Goal: Navigation & Orientation: Understand site structure

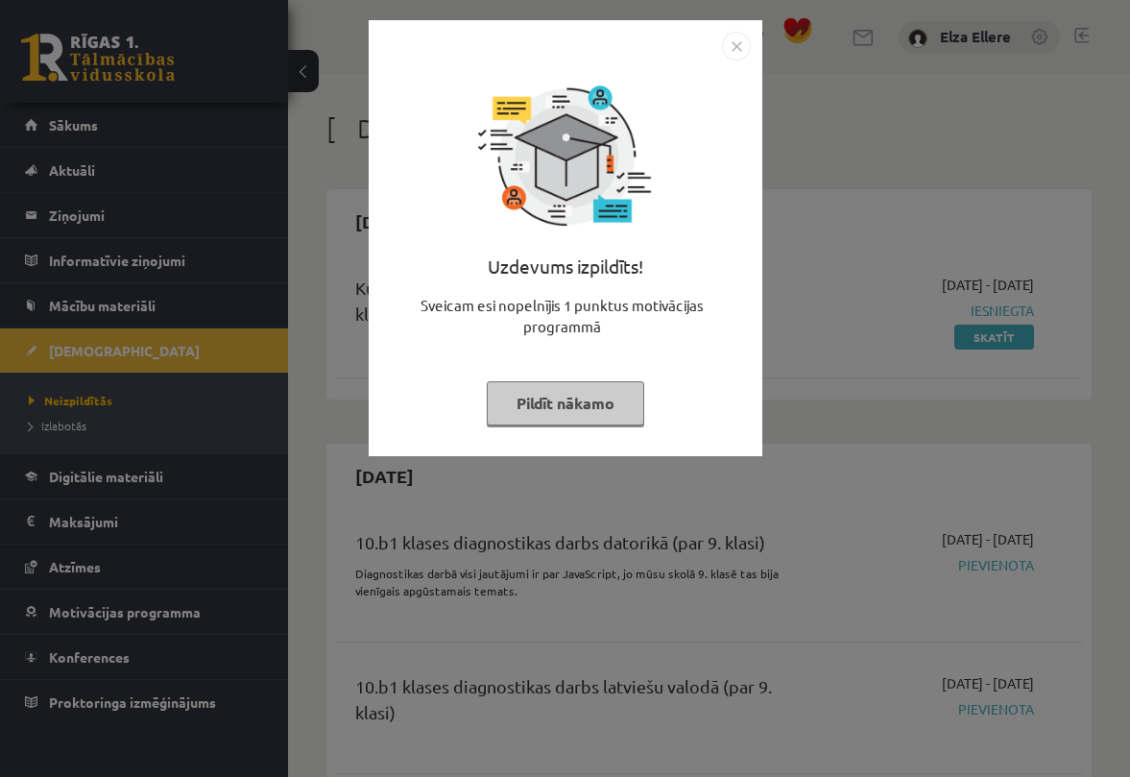
click at [592, 399] on button "Pildīt nākamo" at bounding box center [565, 403] width 157 height 44
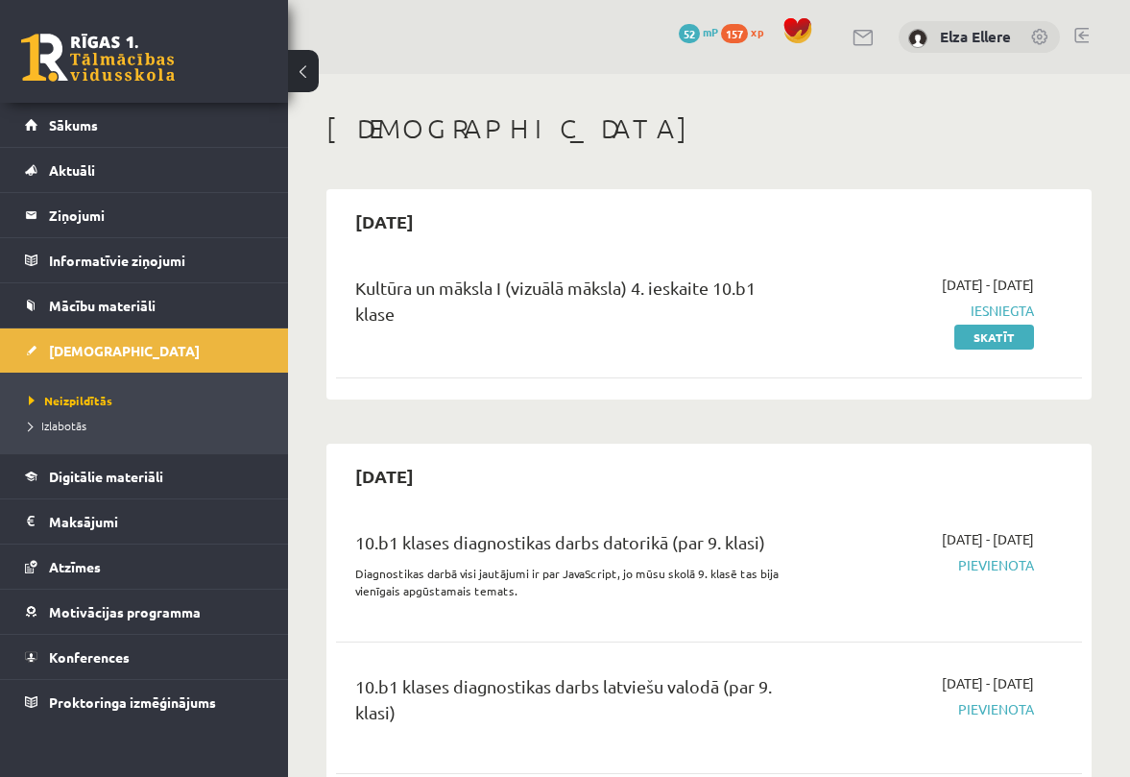
click at [1016, 567] on span "Pievienota" at bounding box center [930, 565] width 207 height 20
click at [711, 540] on div "10.b1 klases diagnostikas darbs datorikā (par 9. klasi)" at bounding box center [576, 547] width 443 height 36
click at [89, 126] on span "Sākums" at bounding box center [73, 124] width 49 height 17
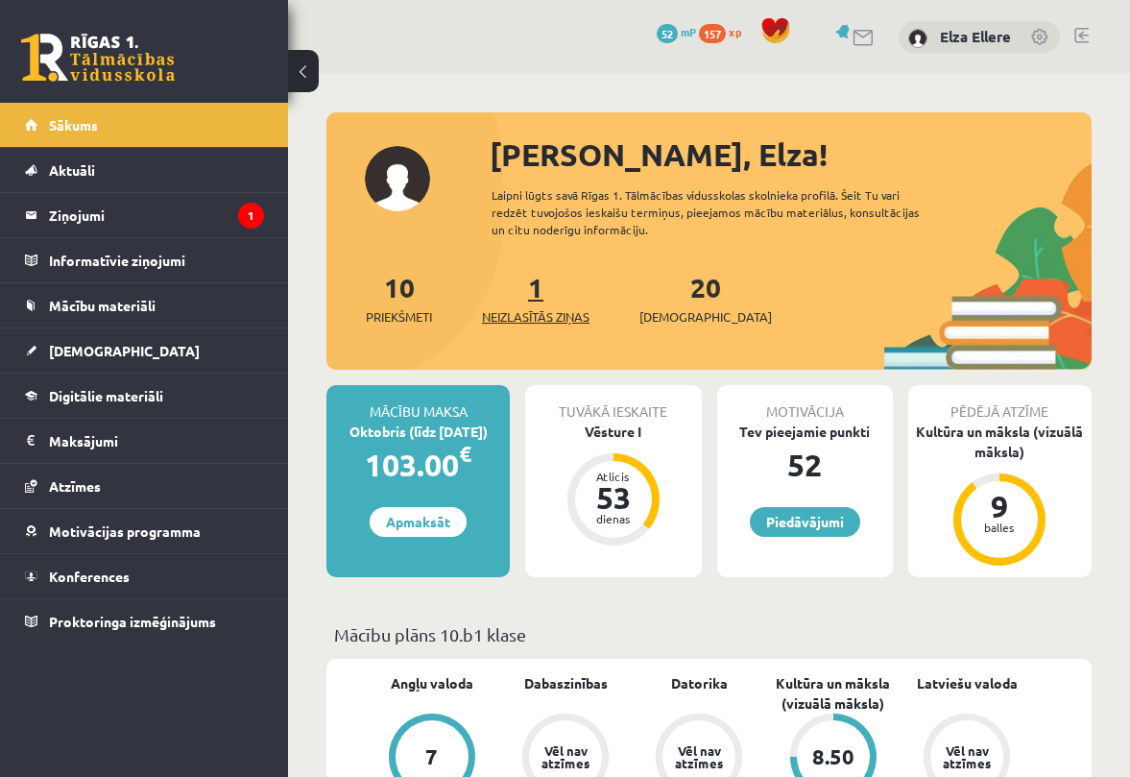
click at [539, 297] on link "1 Neizlasītās ziņas" at bounding box center [536, 298] width 108 height 57
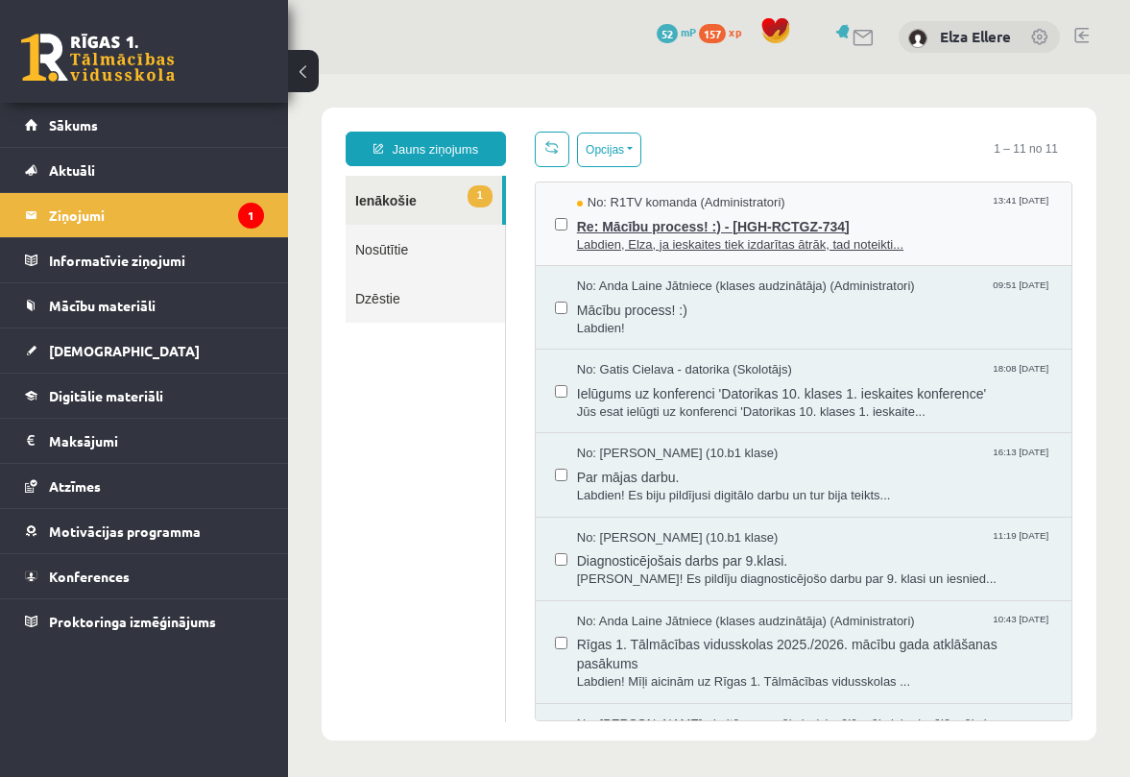
click at [663, 237] on span "Labdien, Elza, ja ieskaites tiek izdarītas ātrāk, tad noteikti..." at bounding box center [814, 245] width 475 height 18
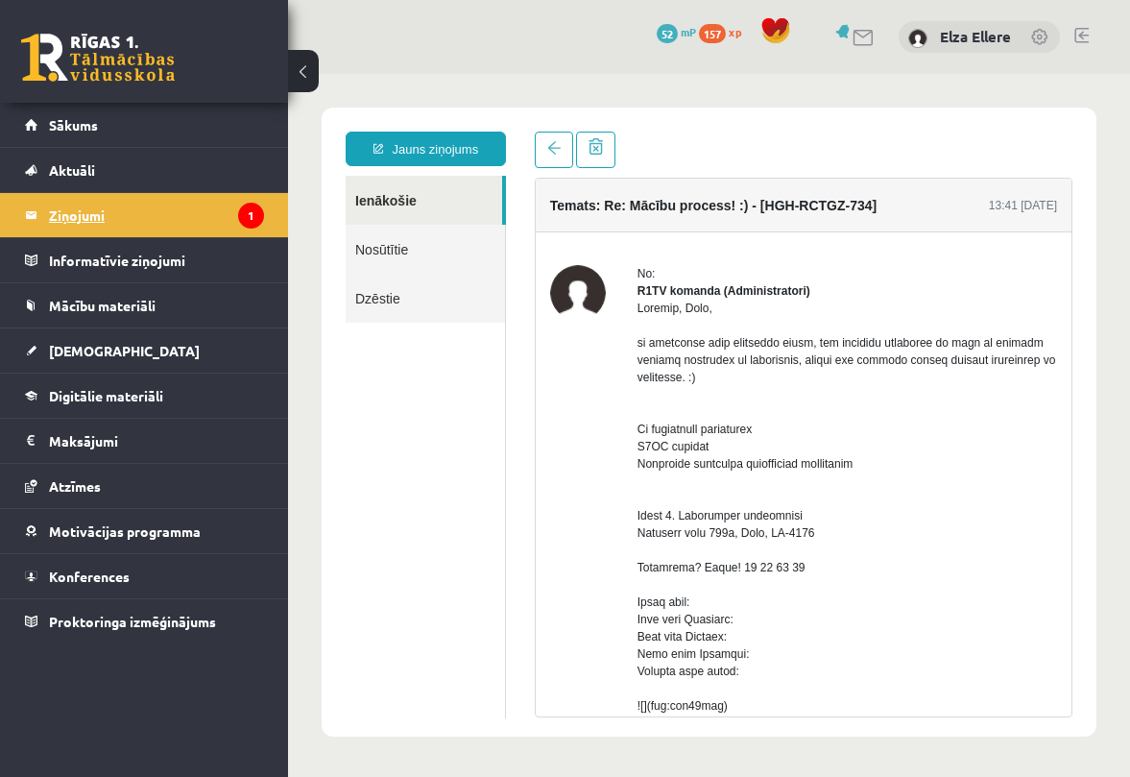
click at [89, 215] on legend "Ziņojumi 1" at bounding box center [156, 215] width 215 height 44
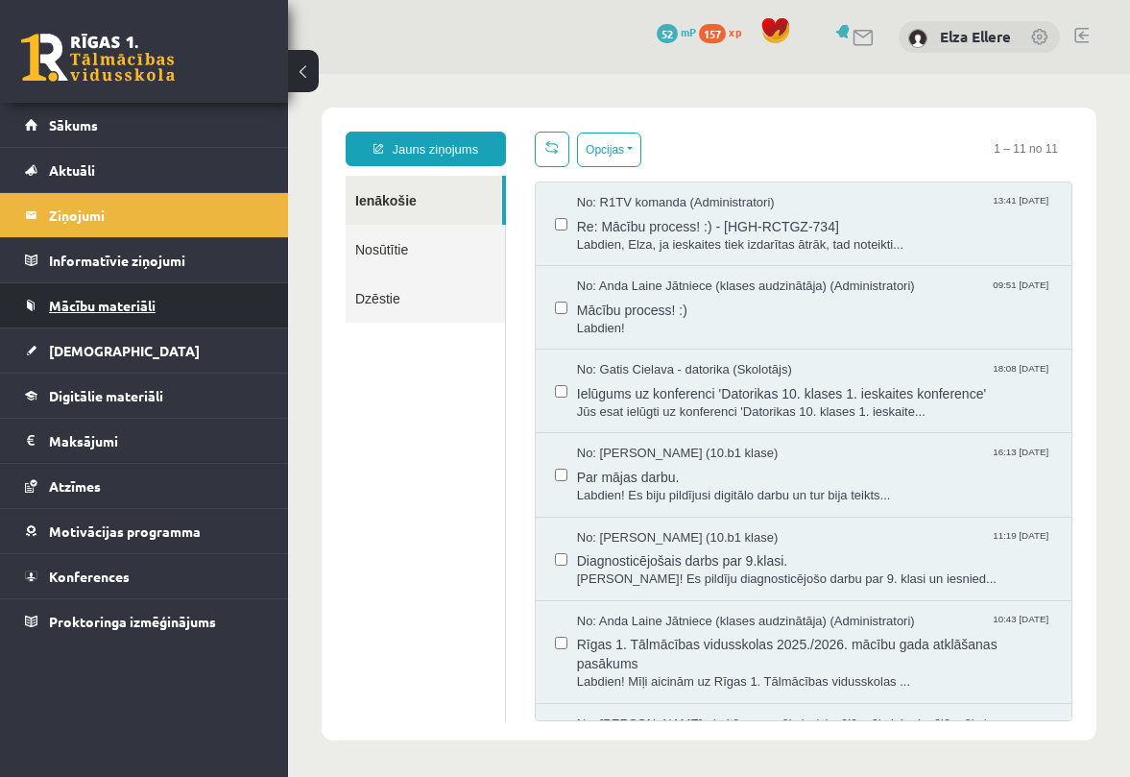
click at [105, 312] on span "Mācību materiāli" at bounding box center [102, 305] width 107 height 17
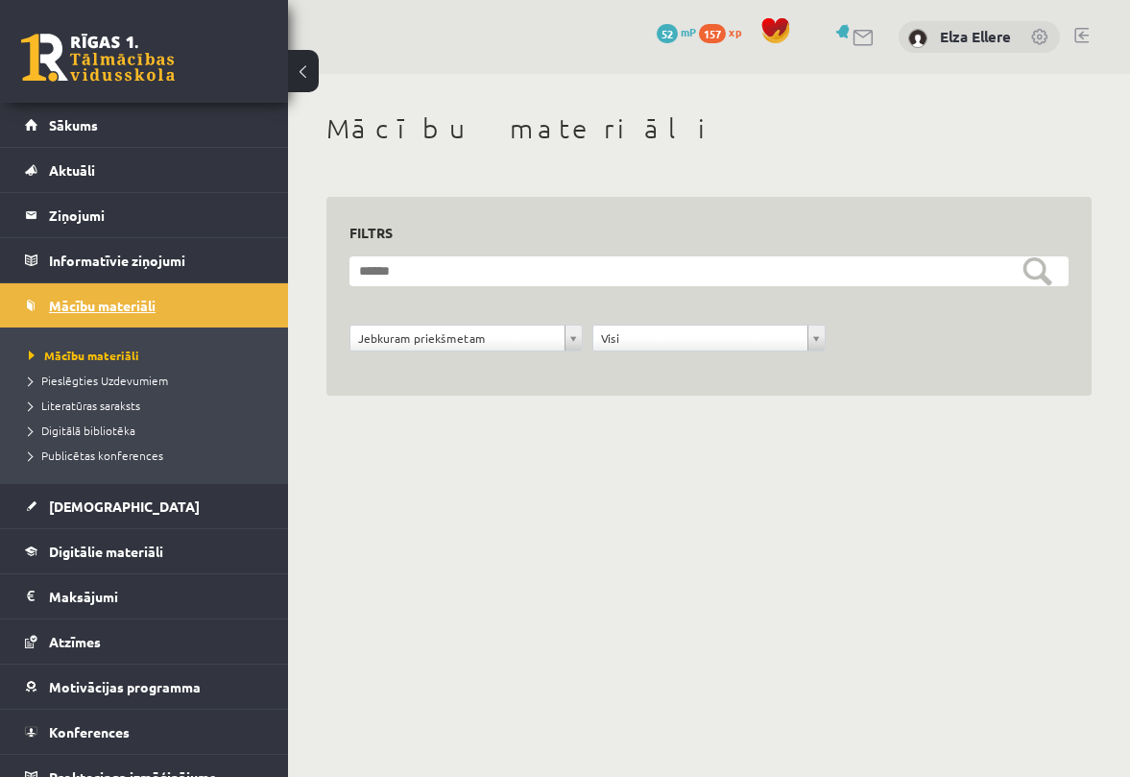
click at [98, 298] on span "Mācību materiāli" at bounding box center [102, 305] width 107 height 17
click at [86, 498] on span "[DEMOGRAPHIC_DATA]" at bounding box center [124, 505] width 151 height 17
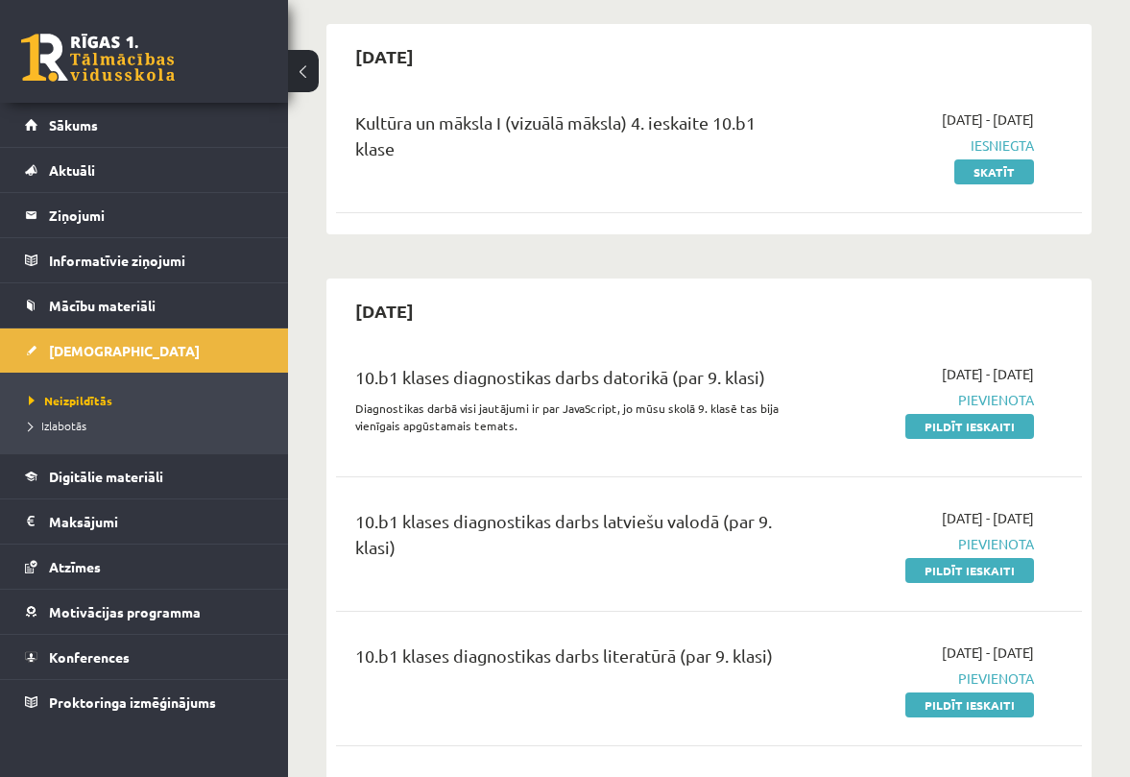
scroll to position [183, 0]
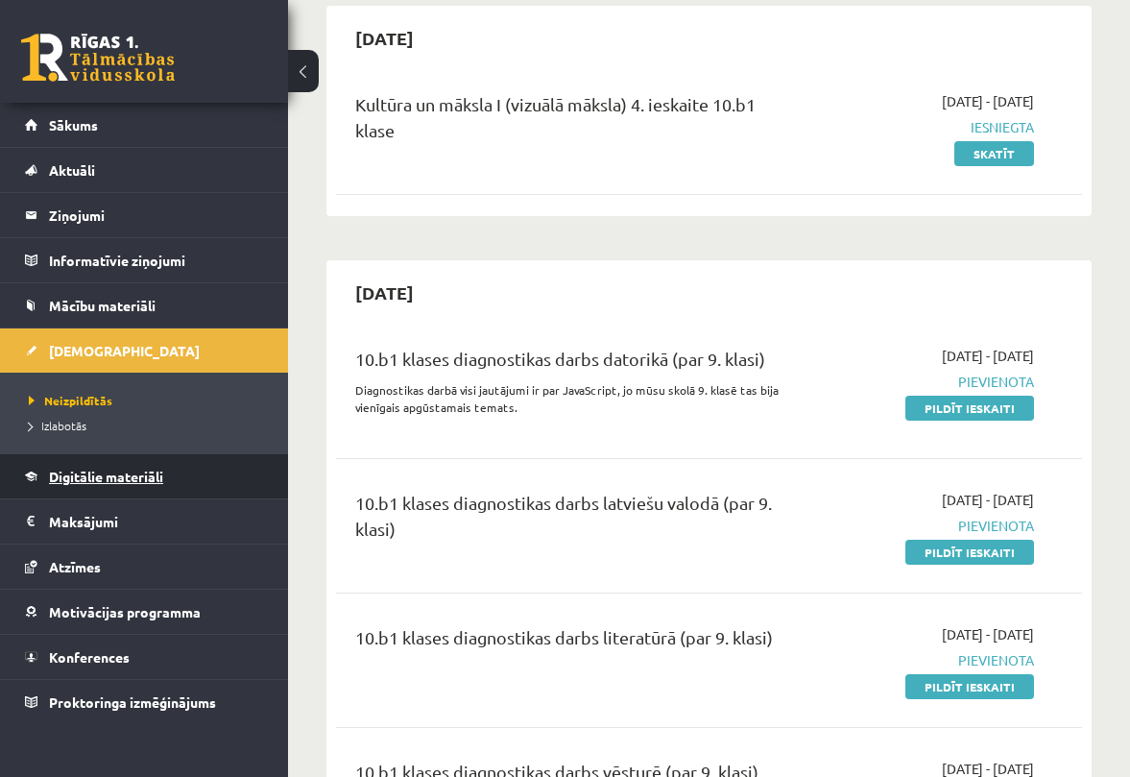
click at [103, 479] on span "Digitālie materiāli" at bounding box center [106, 476] width 114 height 17
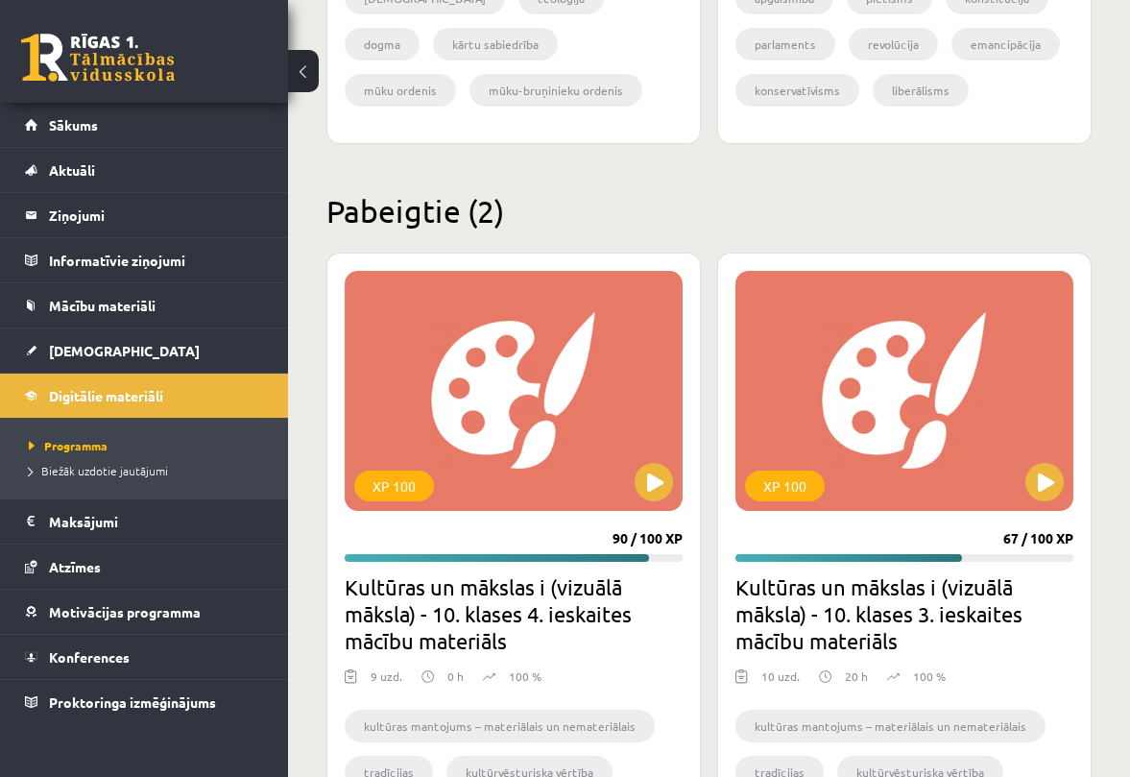
scroll to position [9314, 0]
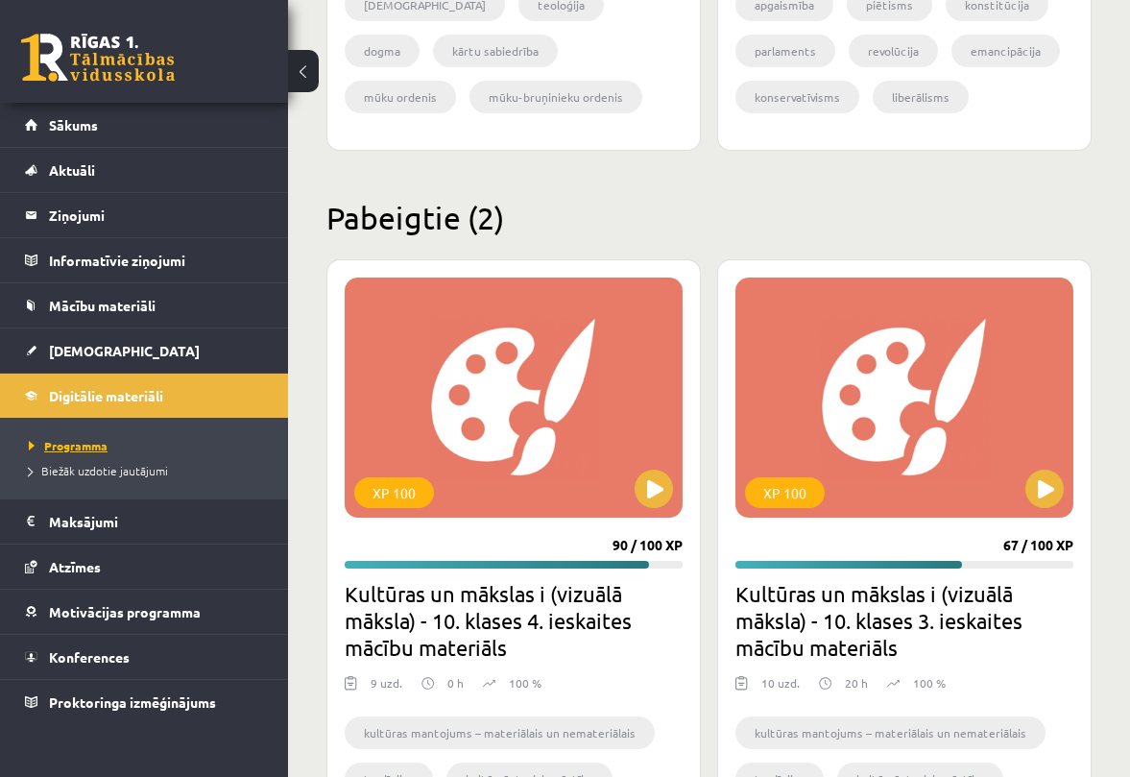
click at [85, 449] on span "Programma" at bounding box center [68, 445] width 79 height 15
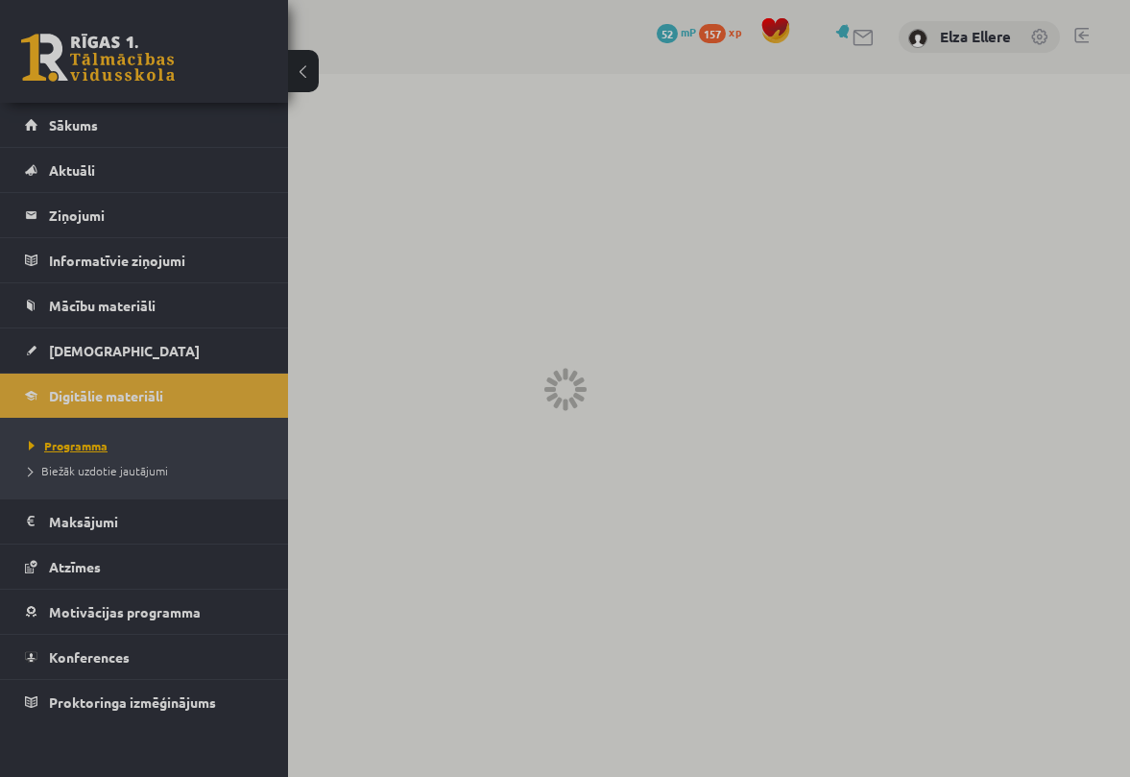
scroll to position [0, 0]
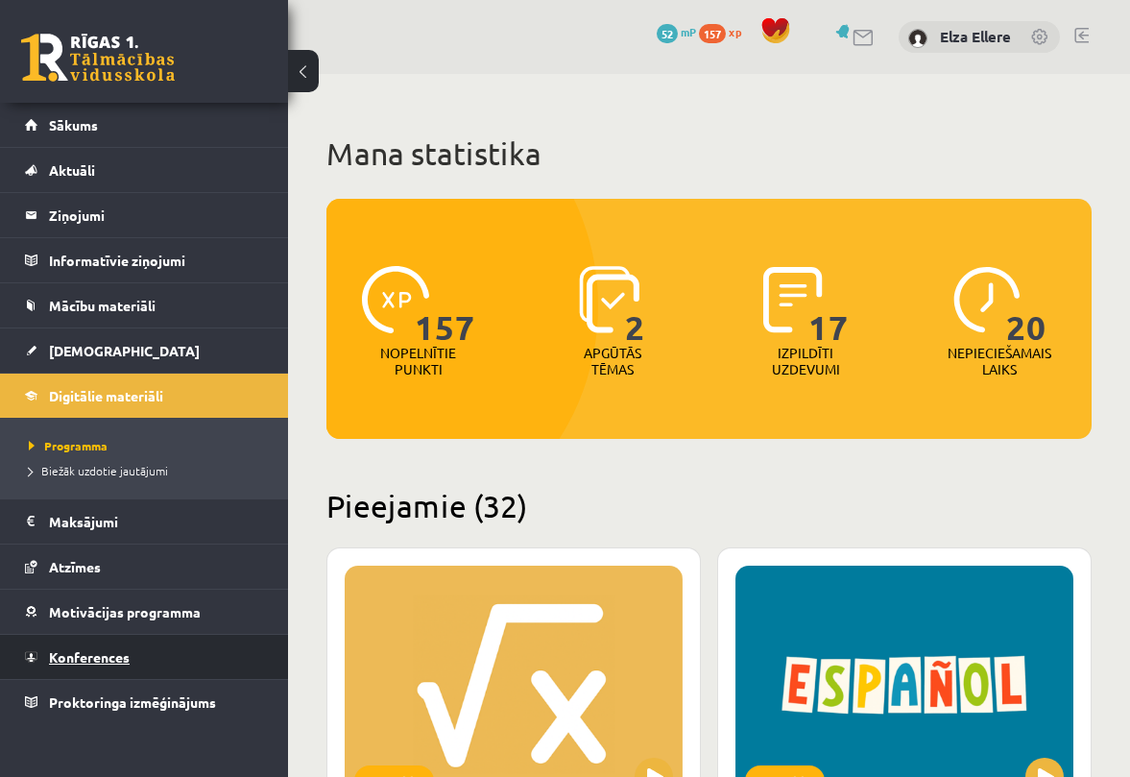
click at [92, 659] on span "Konferences" at bounding box center [89, 656] width 81 height 17
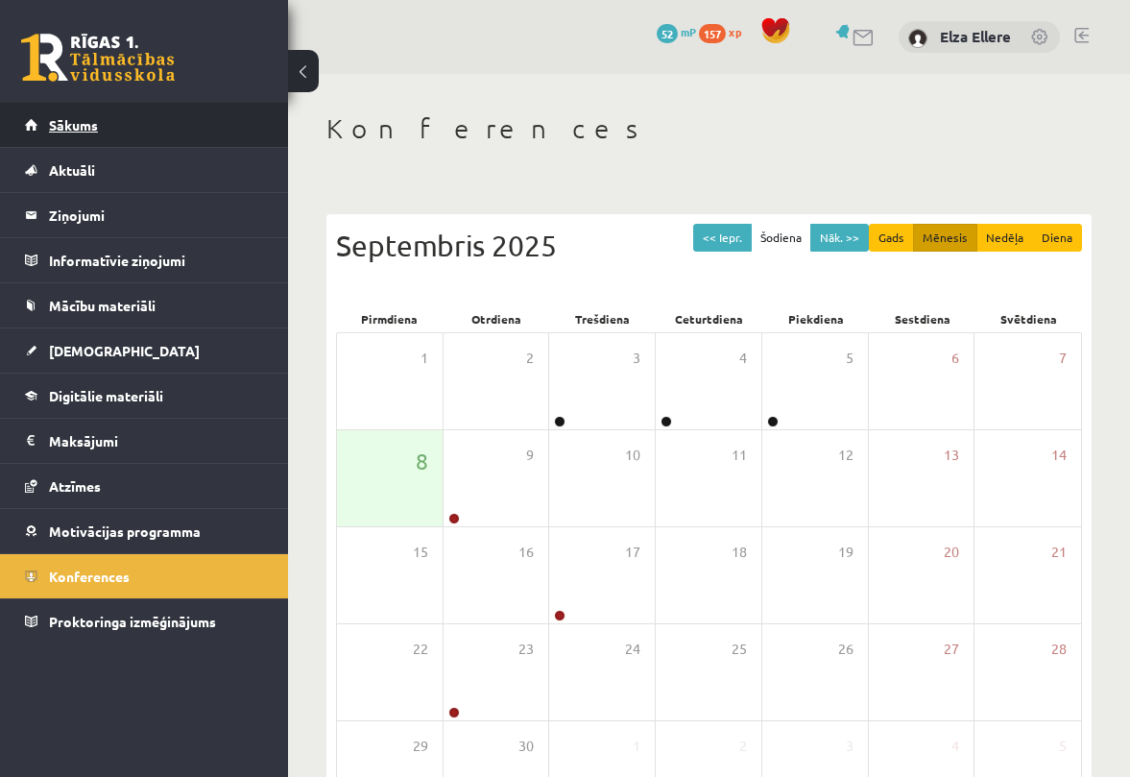
click at [71, 117] on span "Sākums" at bounding box center [73, 124] width 49 height 17
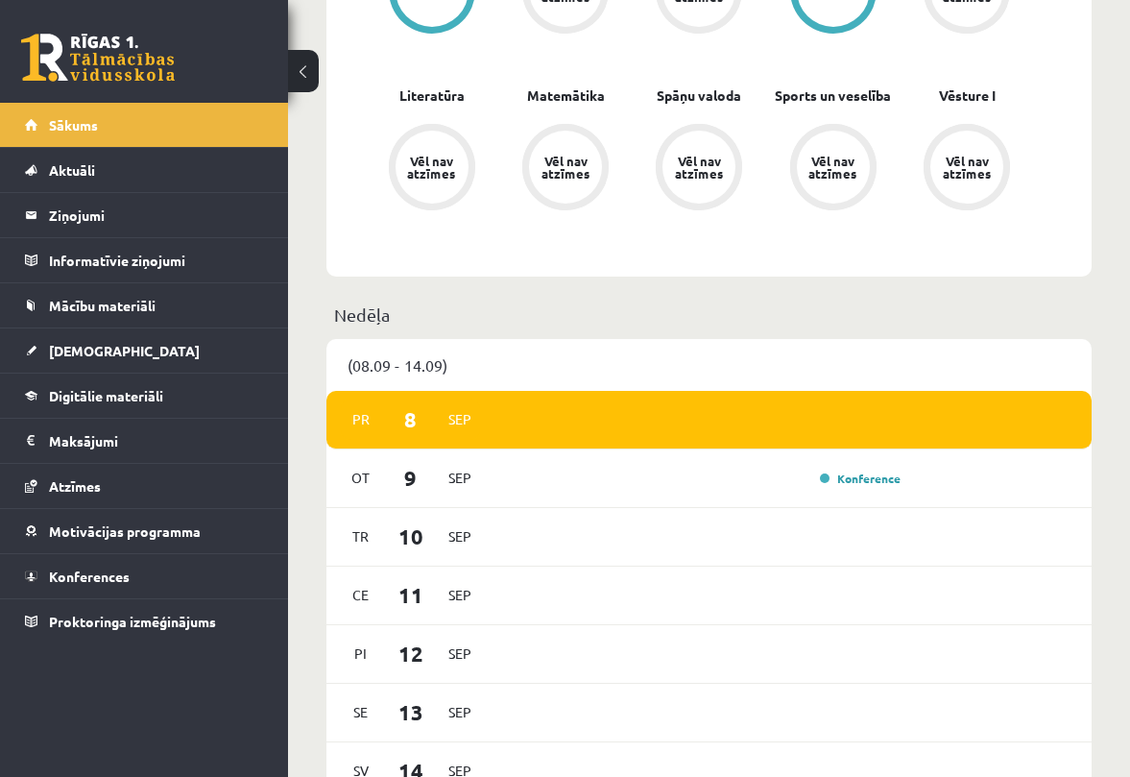
scroll to position [770, 0]
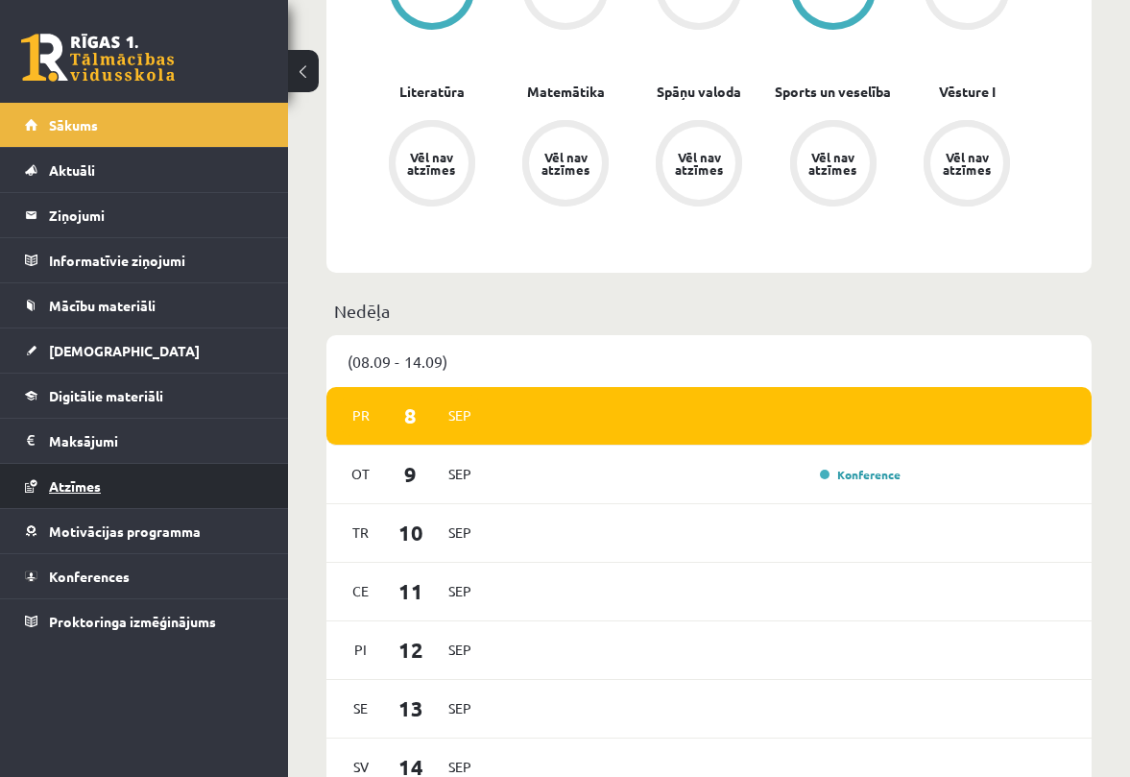
click at [146, 477] on link "Atzīmes" at bounding box center [144, 486] width 239 height 44
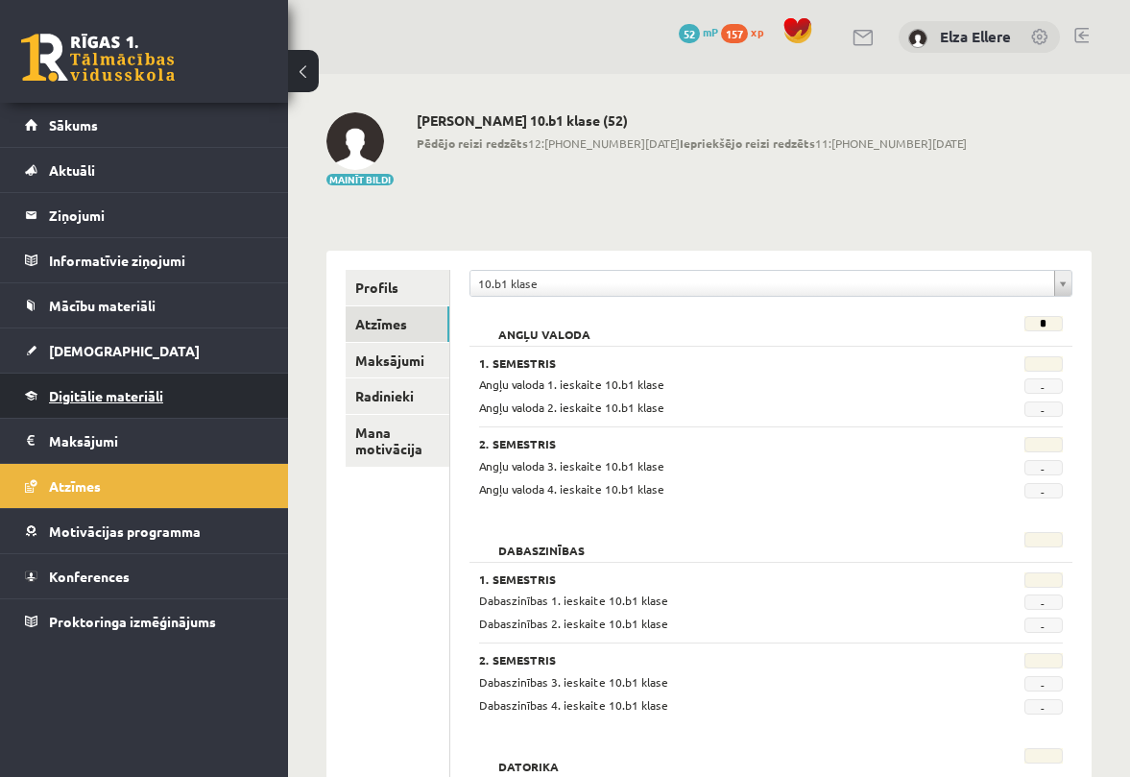
click at [139, 403] on link "Digitālie materiāli" at bounding box center [144, 396] width 239 height 44
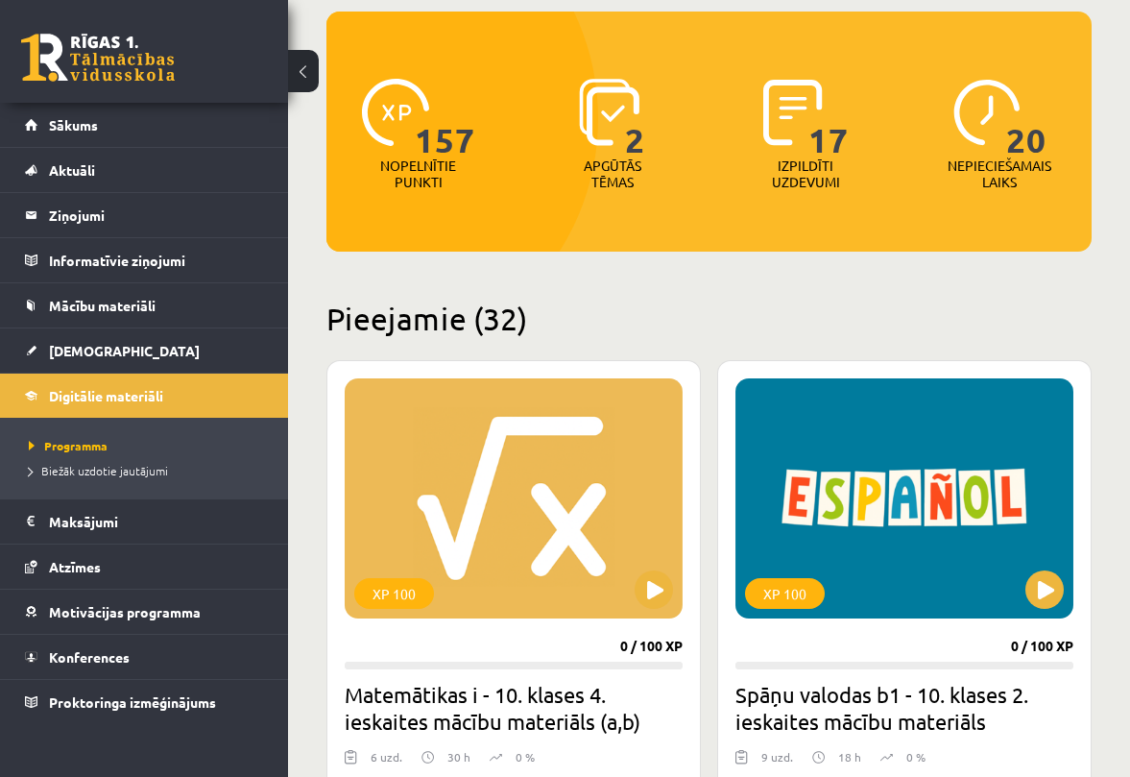
scroll to position [203, 0]
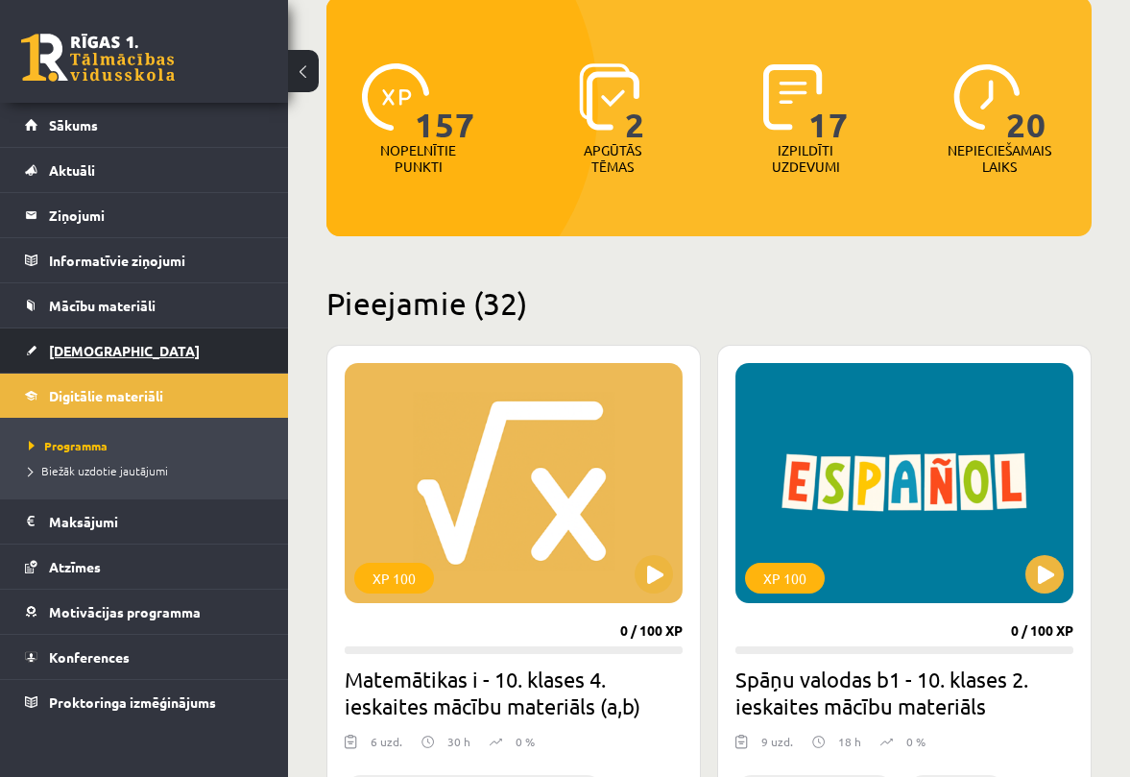
click at [131, 345] on link "[DEMOGRAPHIC_DATA]" at bounding box center [144, 350] width 239 height 44
